Goal: Task Accomplishment & Management: Use online tool/utility

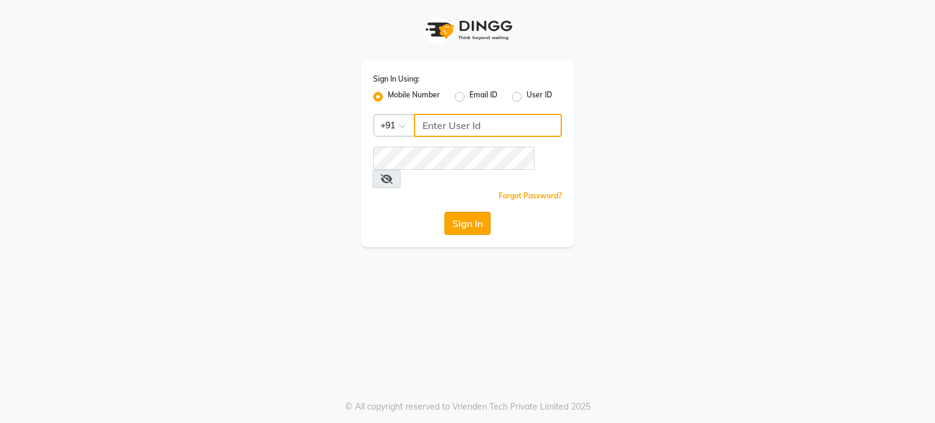
type input "6239163922"
click at [471, 212] on button "Sign In" at bounding box center [467, 223] width 46 height 23
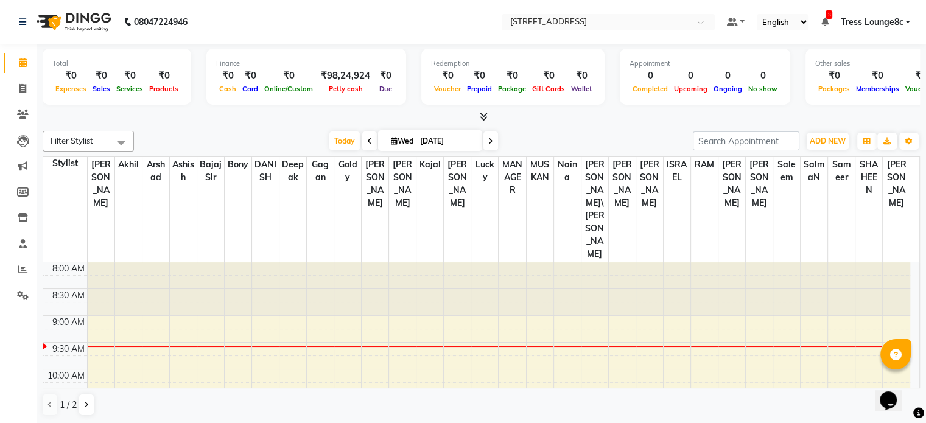
click at [483, 119] on icon at bounding box center [484, 116] width 8 height 9
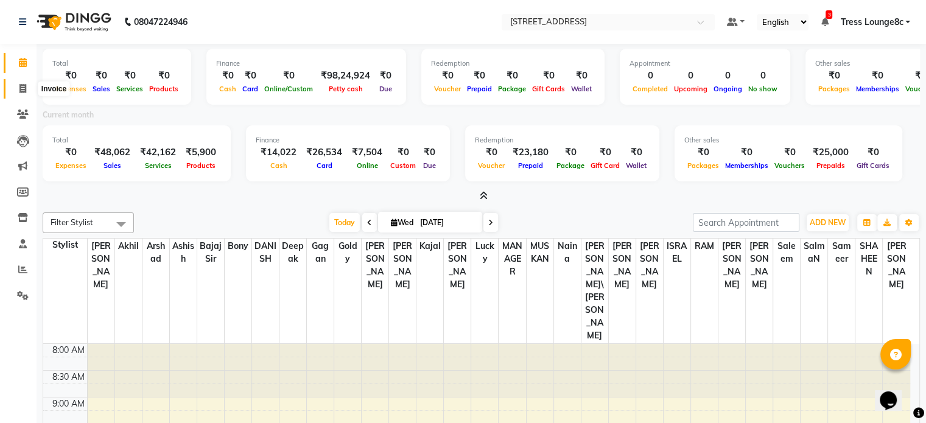
click at [24, 89] on icon at bounding box center [22, 88] width 7 height 9
select select "service"
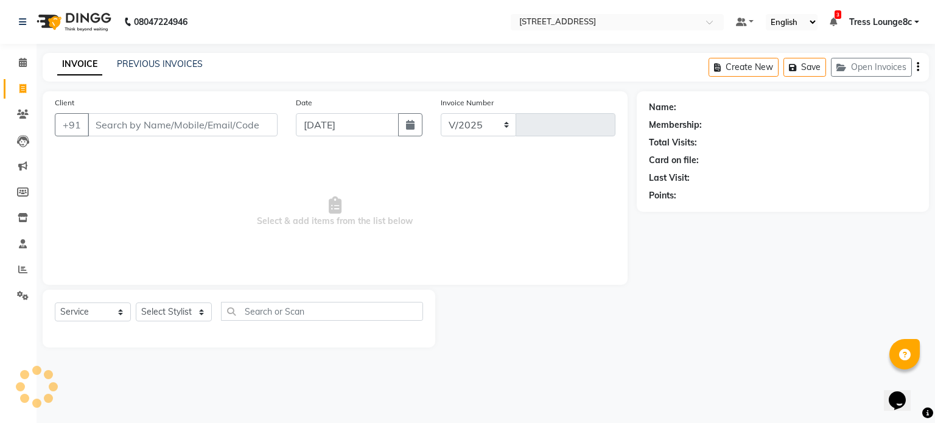
select select "5703"
type input "2363"
click at [23, 61] on icon at bounding box center [23, 62] width 8 height 9
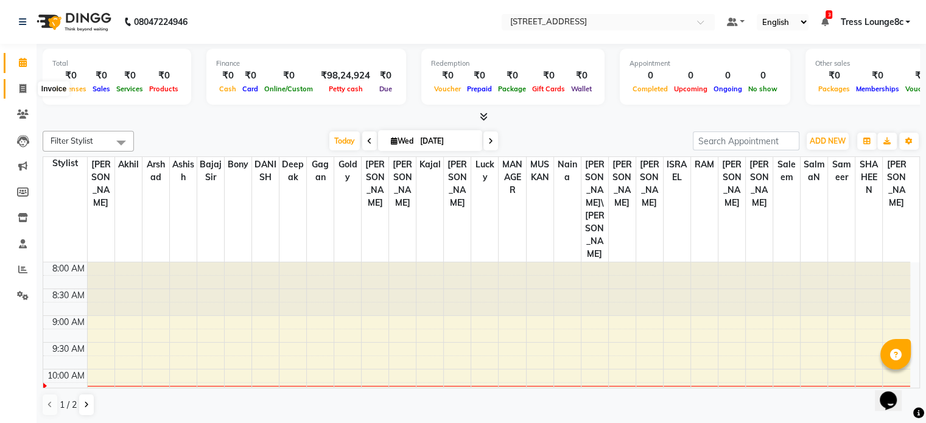
click at [21, 87] on icon at bounding box center [22, 88] width 7 height 9
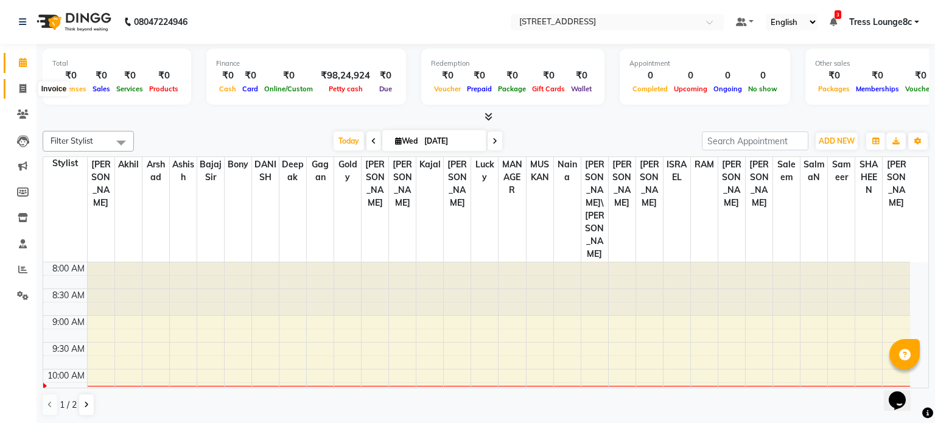
select select "5703"
select select "service"
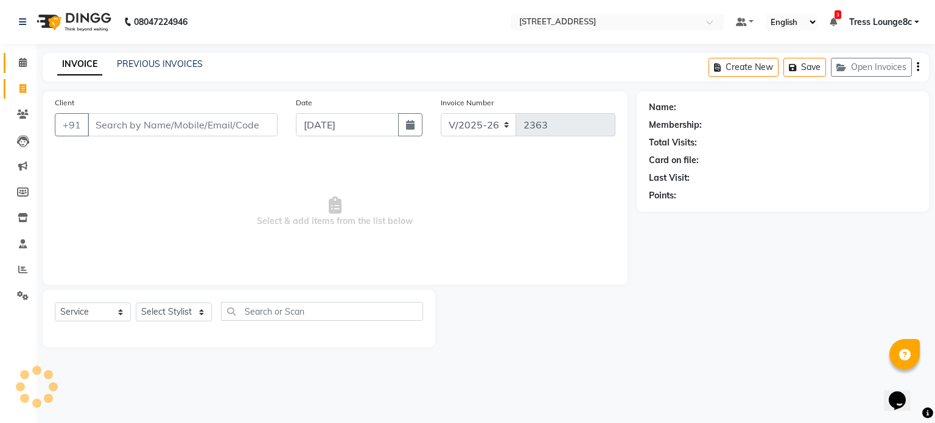
click at [21, 87] on icon at bounding box center [22, 88] width 7 height 9
select select "service"
type input "2363"
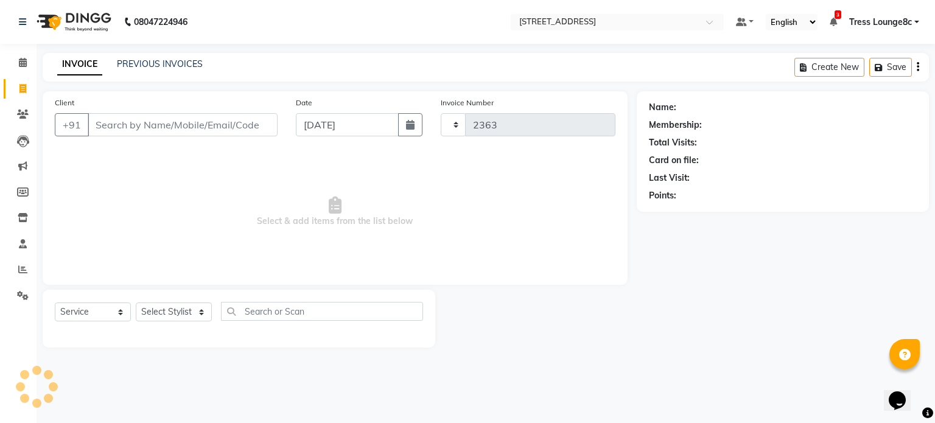
select select "5703"
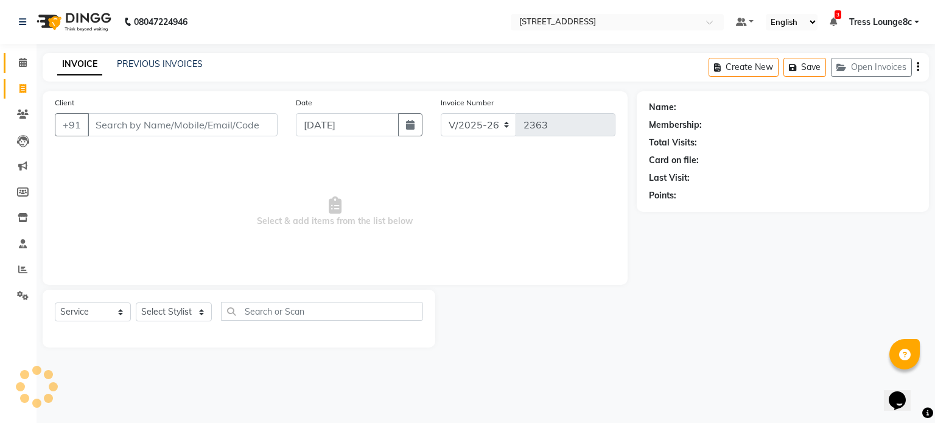
click at [21, 68] on span at bounding box center [22, 63] width 21 height 14
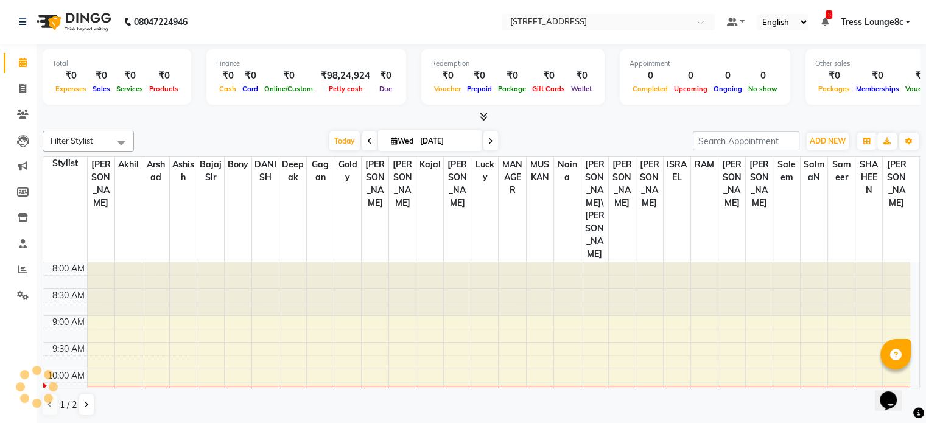
click at [494, 118] on div at bounding box center [481, 117] width 877 height 13
click at [487, 118] on icon at bounding box center [484, 116] width 8 height 9
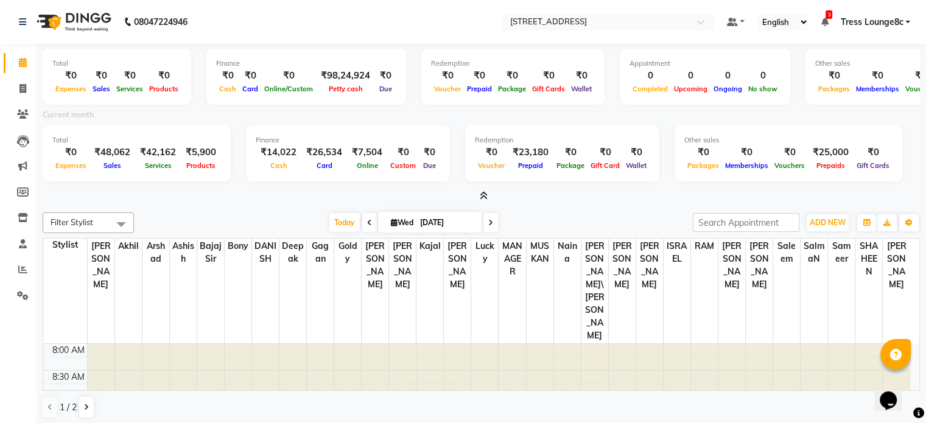
click at [482, 194] on icon at bounding box center [484, 195] width 8 height 9
